Goal: Task Accomplishment & Management: Manage account settings

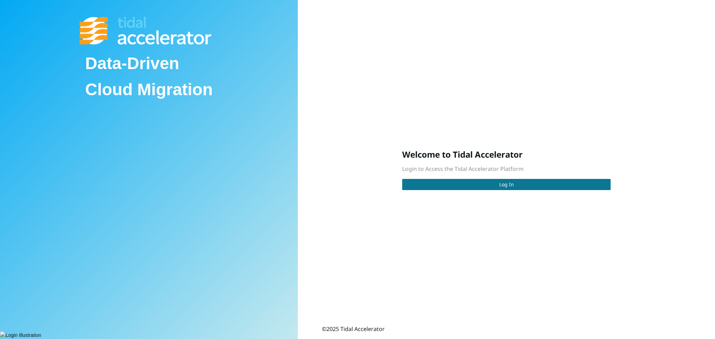
click at [471, 185] on button "Log In" at bounding box center [506, 184] width 208 height 11
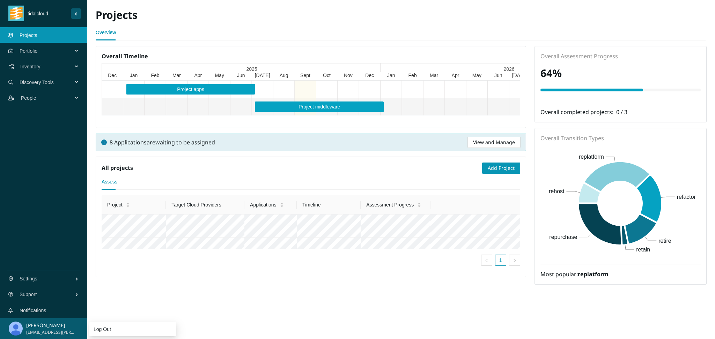
click at [47, 330] on span "[EMAIL_ADDRESS][PERSON_NAME][DOMAIN_NAME]" at bounding box center [50, 332] width 48 height 7
click at [50, 327] on p "[PERSON_NAME]" at bounding box center [50, 326] width 48 height 8
